Goal: Task Accomplishment & Management: Manage account settings

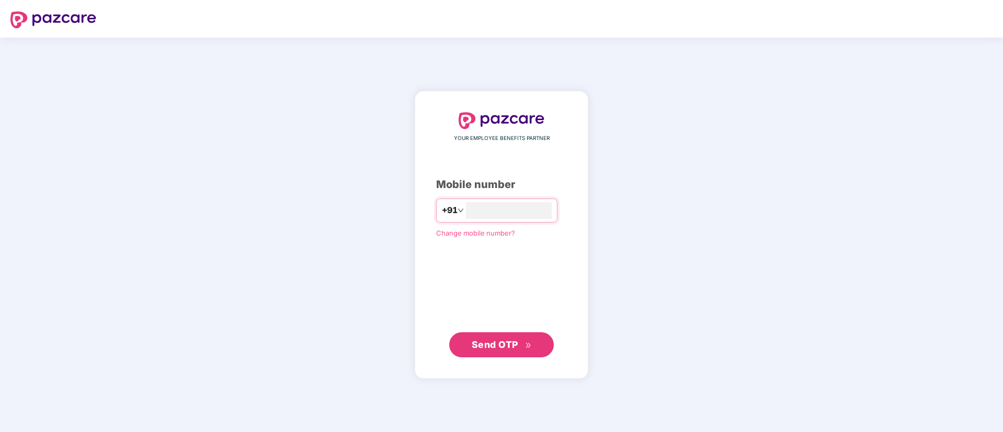
type input "**********"
click at [522, 339] on span "Send OTP" at bounding box center [502, 345] width 60 height 15
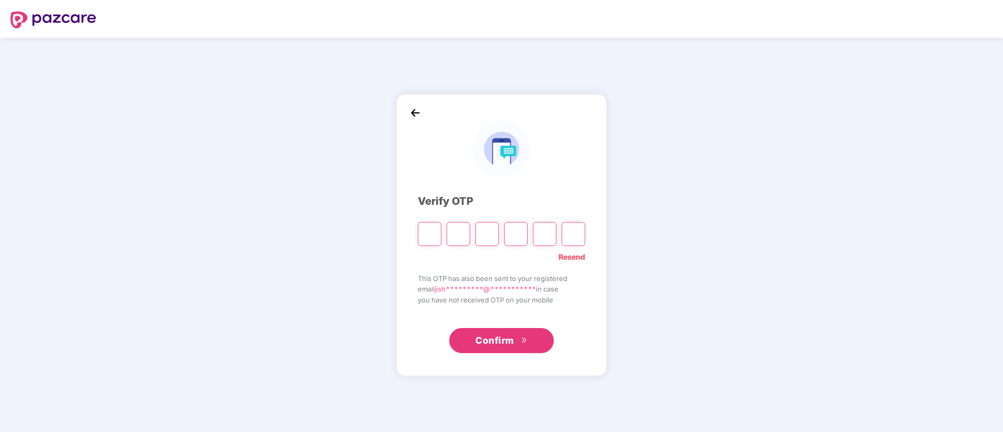
type input "*"
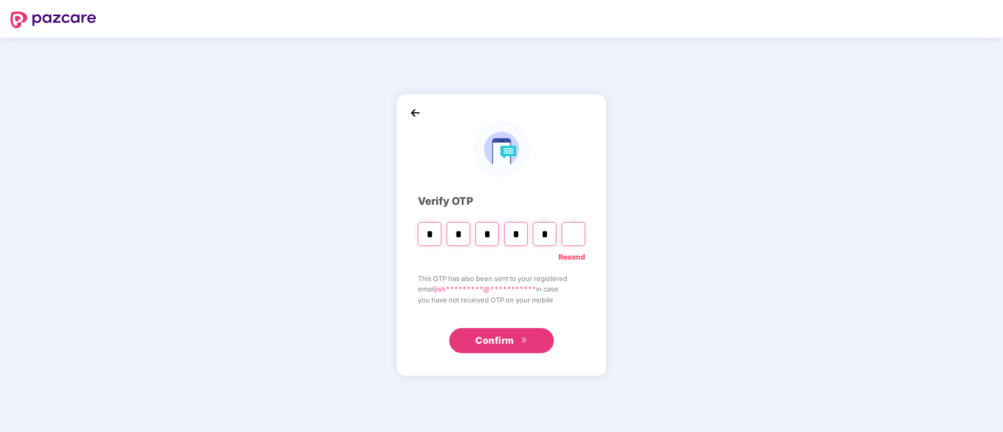
type input "*"
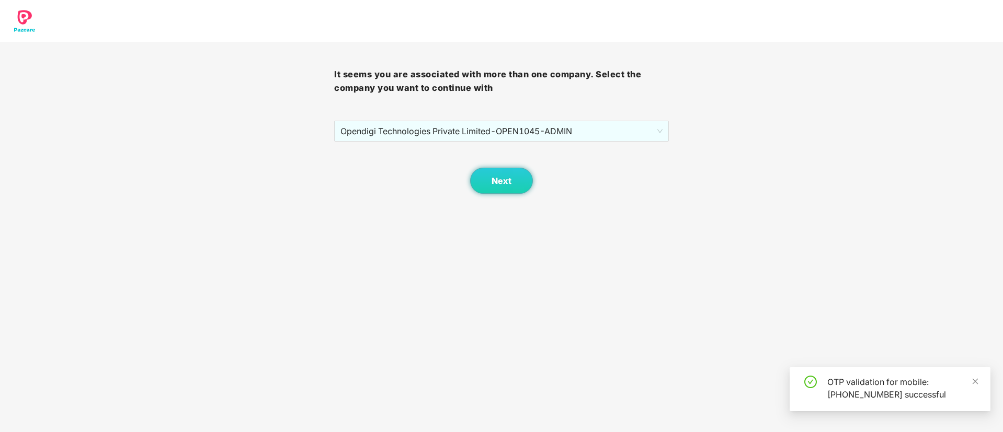
click at [595, 145] on div "Next" at bounding box center [501, 168] width 334 height 52
click at [573, 130] on span "Opendigi Technologies Private Limited - OPEN1045 - ADMIN" at bounding box center [501, 131] width 322 height 20
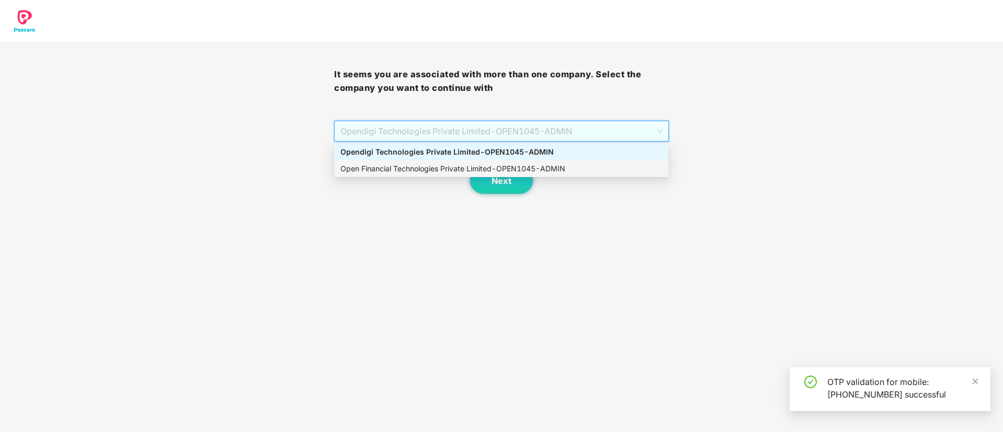
click at [433, 165] on div "Open Financial Technologies Private Limited - OPEN1045 - ADMIN" at bounding box center [501, 169] width 322 height 12
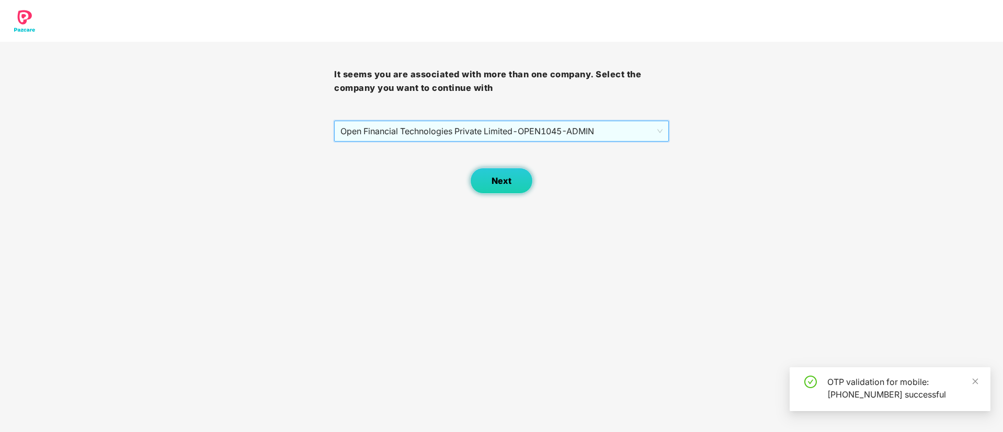
click at [507, 182] on span "Next" at bounding box center [501, 181] width 20 height 10
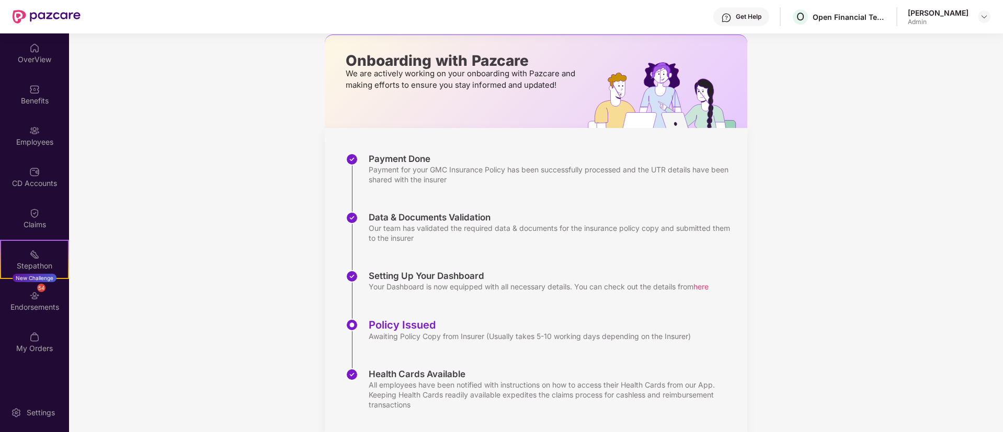
scroll to position [75, 0]
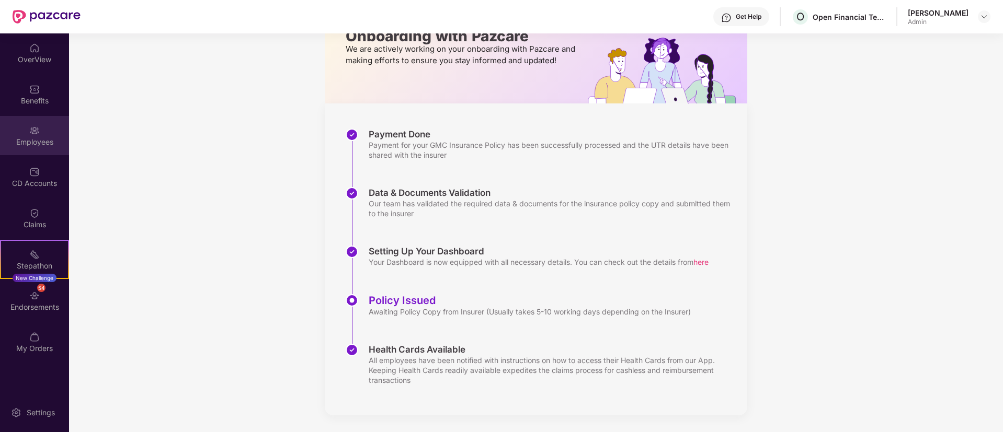
click at [41, 140] on div "Employees" at bounding box center [34, 142] width 69 height 10
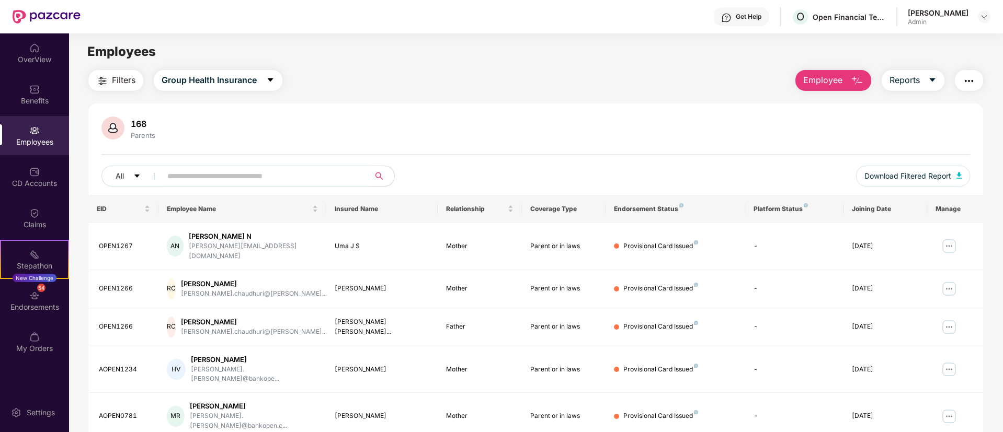
click at [239, 177] on input "text" at bounding box center [261, 176] width 188 height 16
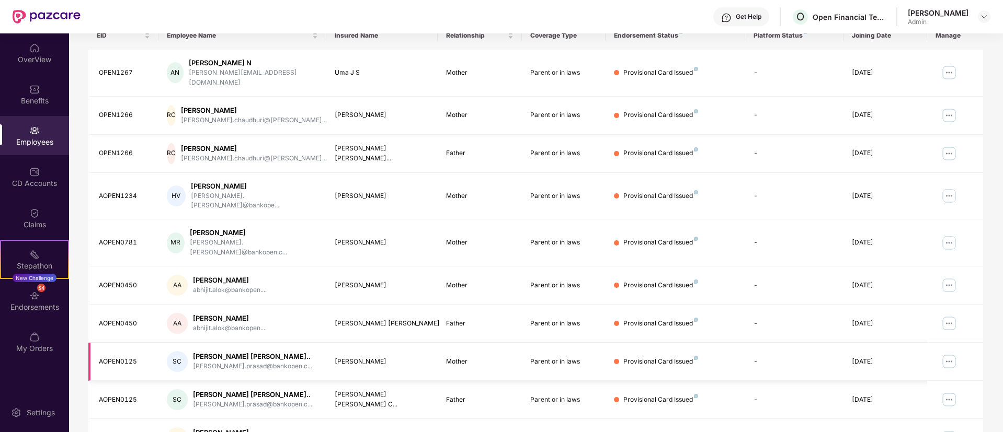
scroll to position [210, 0]
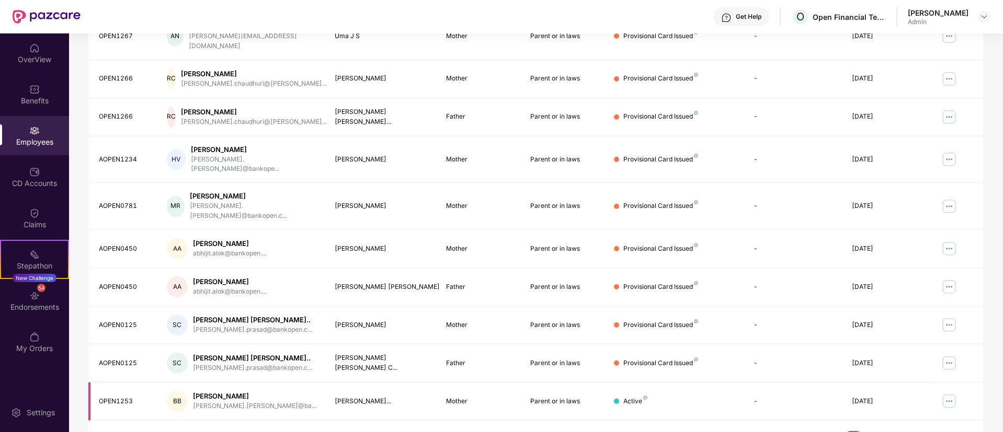
click at [956, 393] on img at bounding box center [949, 401] width 17 height 17
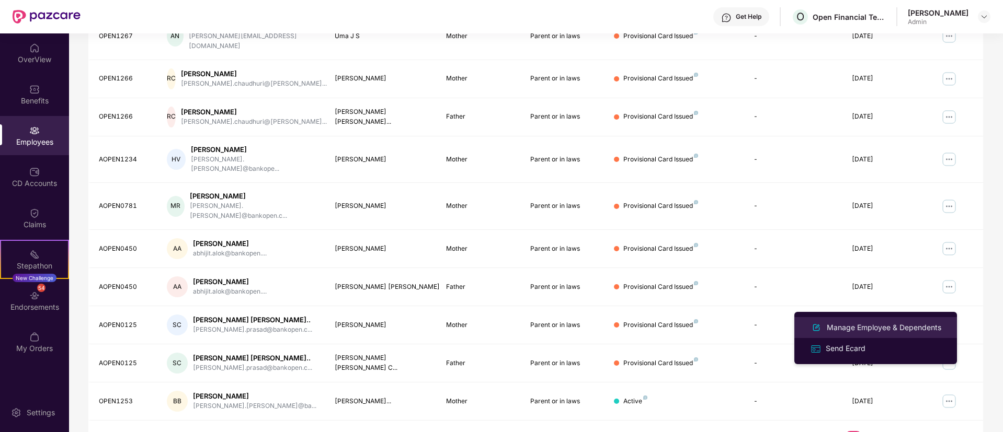
click at [848, 327] on div "Manage Employee & Dependents" at bounding box center [884, 328] width 119 height 12
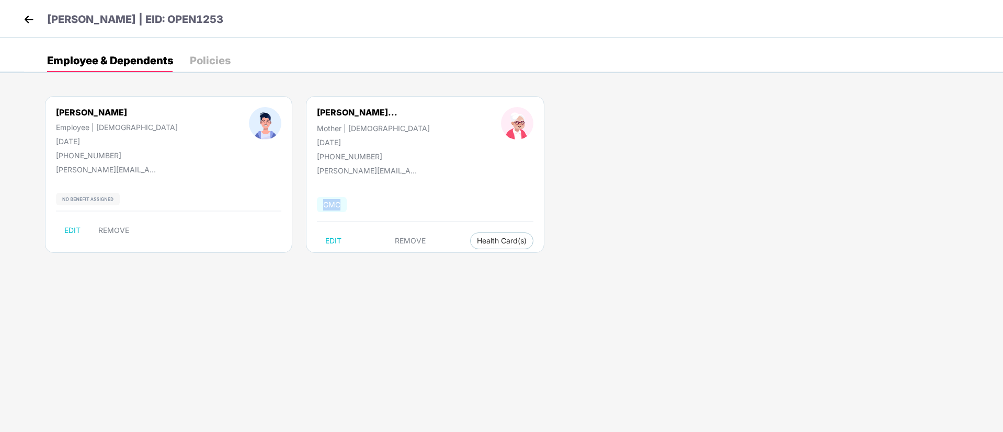
drag, startPoint x: 303, startPoint y: 193, endPoint x: 276, endPoint y: 196, distance: 26.8
click at [317, 196] on div "GMC" at bounding box center [336, 205] width 38 height 22
click at [317, 201] on div "GMC" at bounding box center [336, 205] width 38 height 12
click at [306, 212] on div "Bhagyalakshmi Battul... Mother | Female 25 Jan 1979 +917330783858 battula.balak…" at bounding box center [425, 174] width 238 height 157
click at [25, 27] on img at bounding box center [29, 20] width 16 height 16
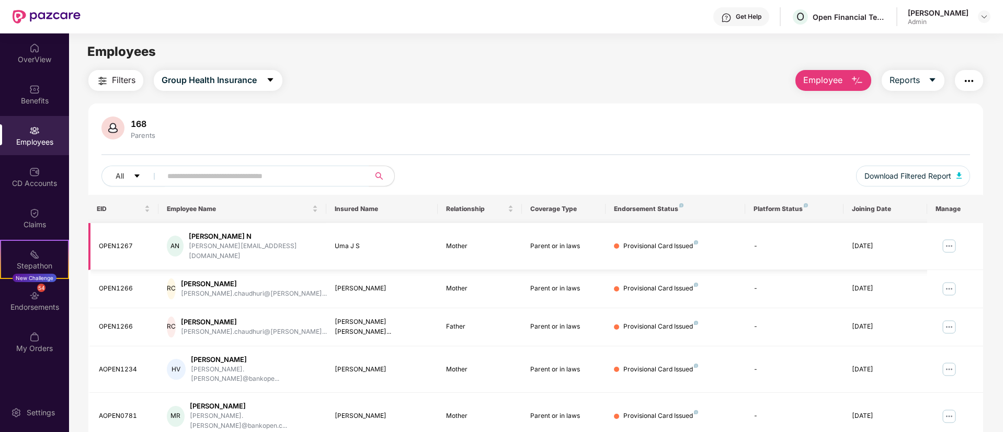
click at [949, 246] on img at bounding box center [949, 246] width 17 height 17
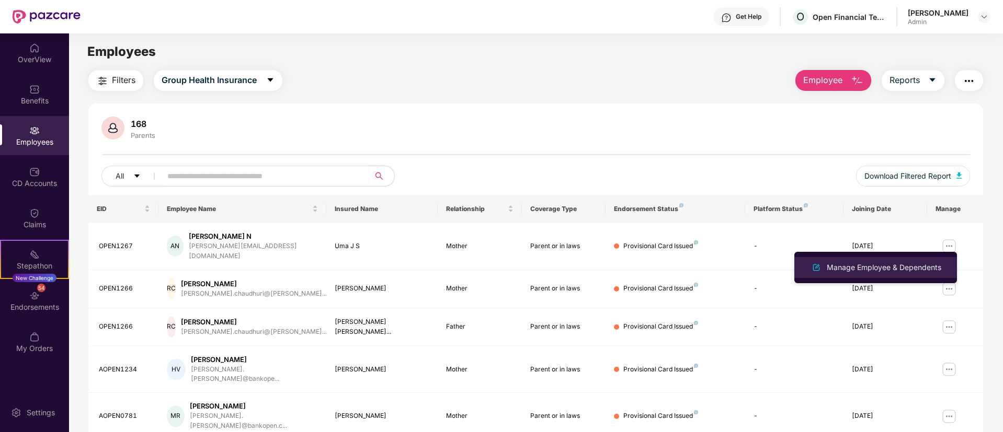
click at [899, 273] on div "Manage Employee & Dependents" at bounding box center [884, 268] width 119 height 12
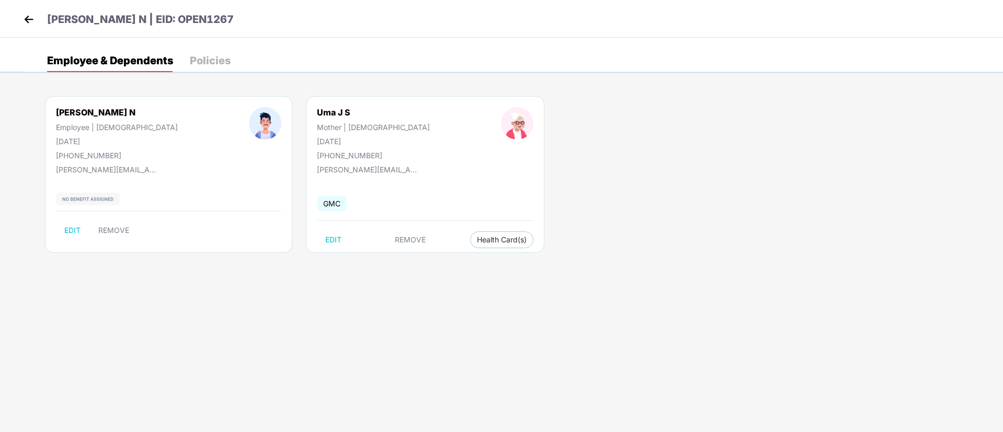
click at [29, 29] on header "Akarsh N | EID: OPEN1267" at bounding box center [127, 21] width 213 height 19
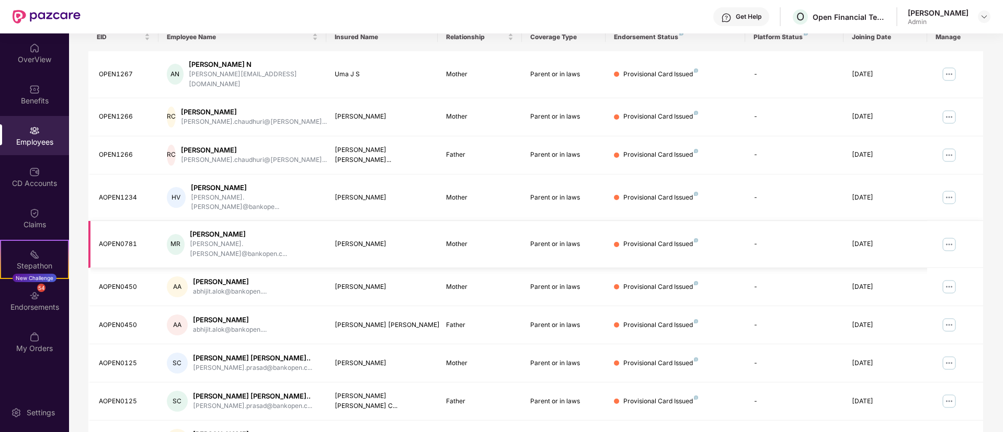
scroll to position [210, 0]
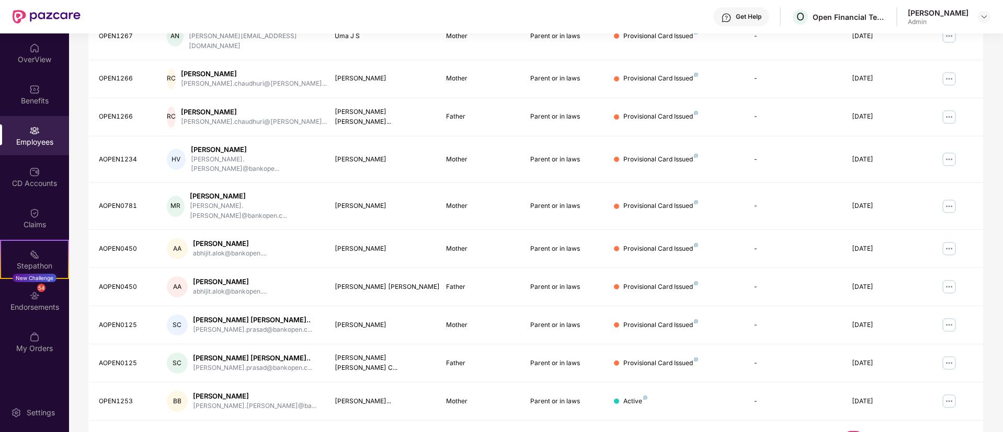
click at [964, 431] on link "20" at bounding box center [957, 439] width 17 height 16
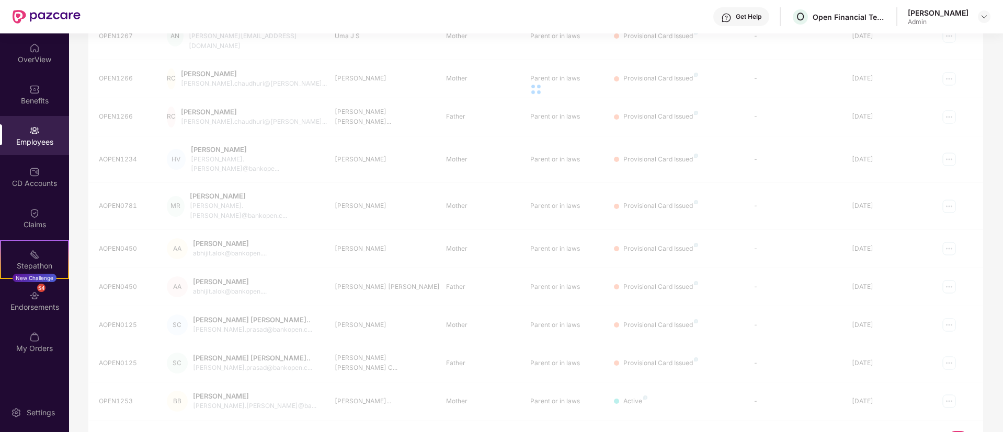
scroll to position [33, 0]
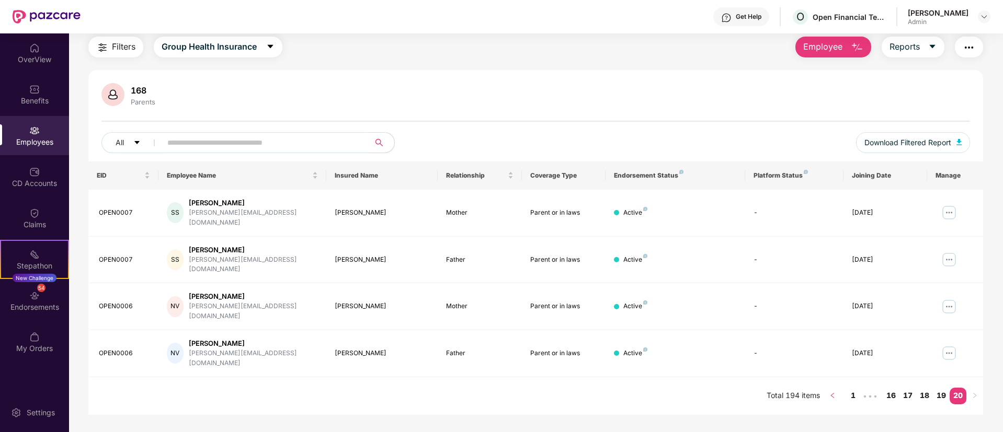
click at [829, 393] on icon "left" at bounding box center [832, 396] width 6 height 6
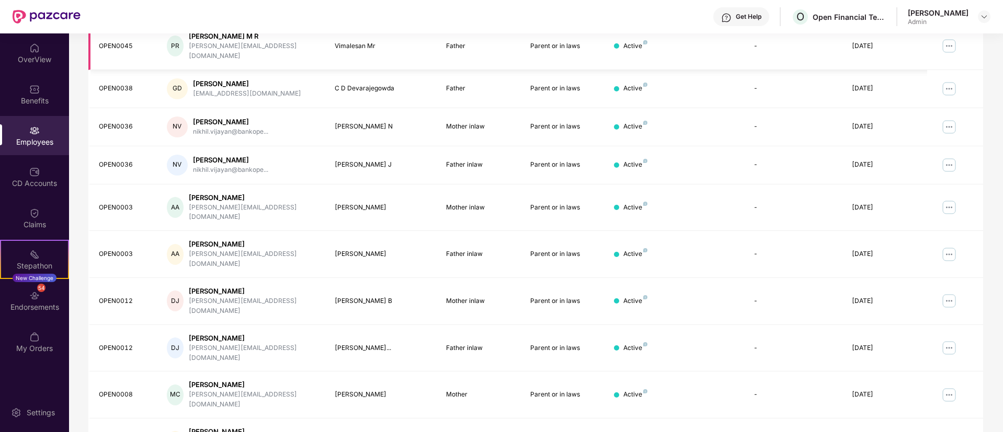
scroll to position [210, 0]
